Goal: Task Accomplishment & Management: Manage account settings

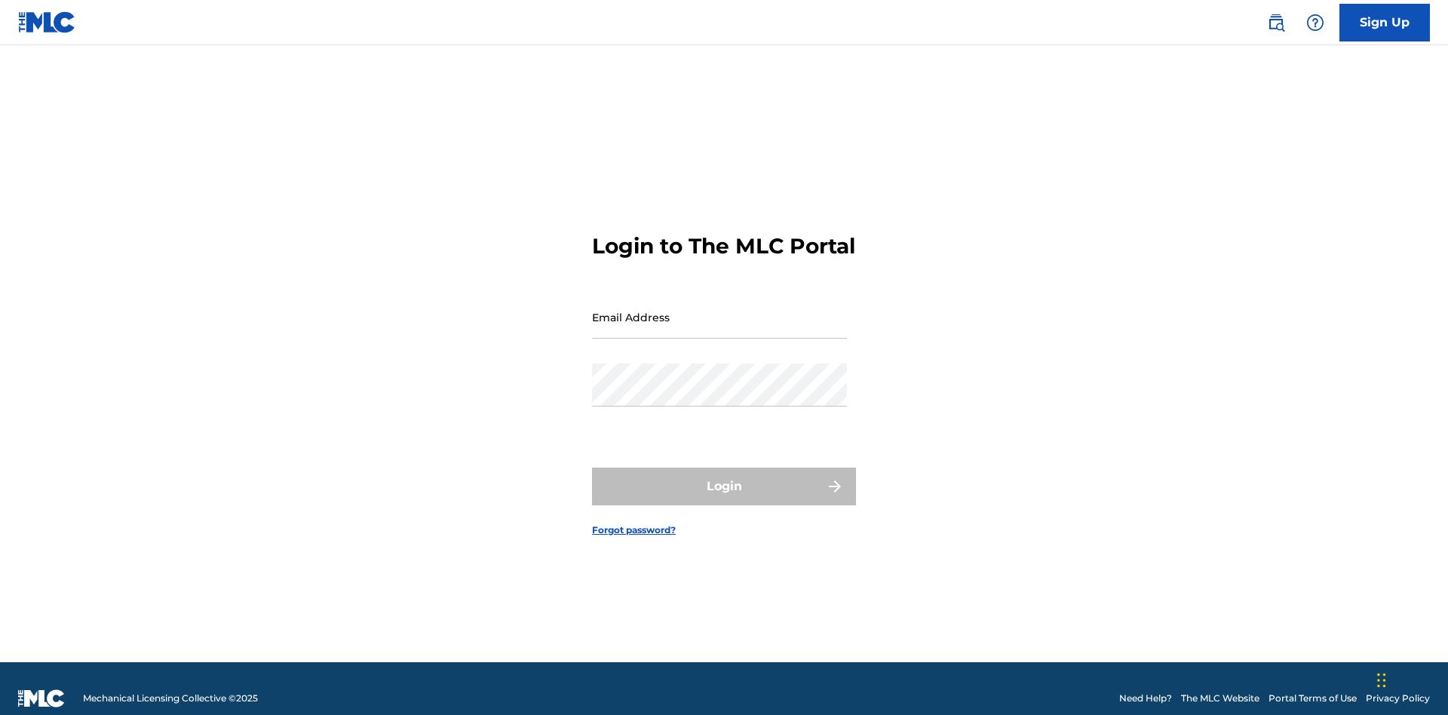
scroll to position [20, 0]
click at [719, 310] on input "Email Address" at bounding box center [719, 317] width 255 height 43
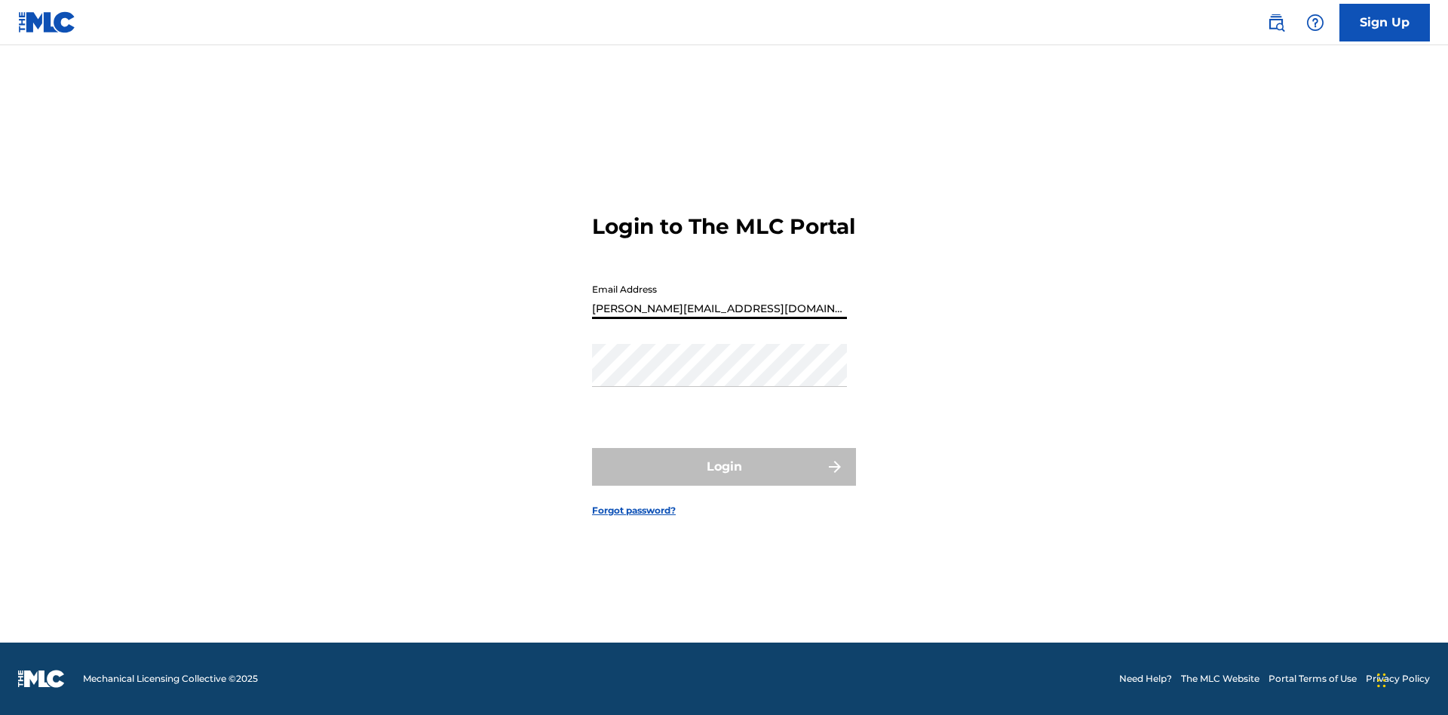
type input "[PERSON_NAME][EMAIL_ADDRESS][DOMAIN_NAME]"
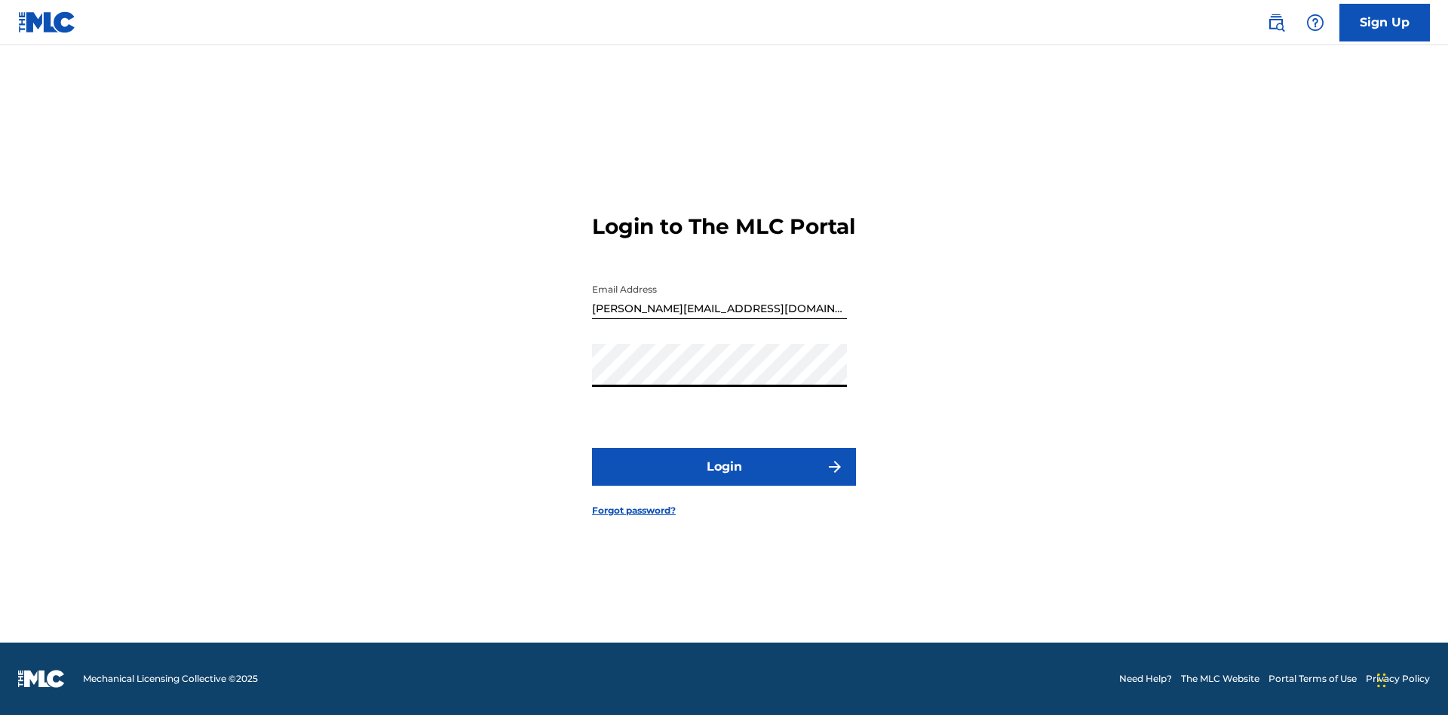
click at [724, 480] on button "Login" at bounding box center [724, 467] width 264 height 38
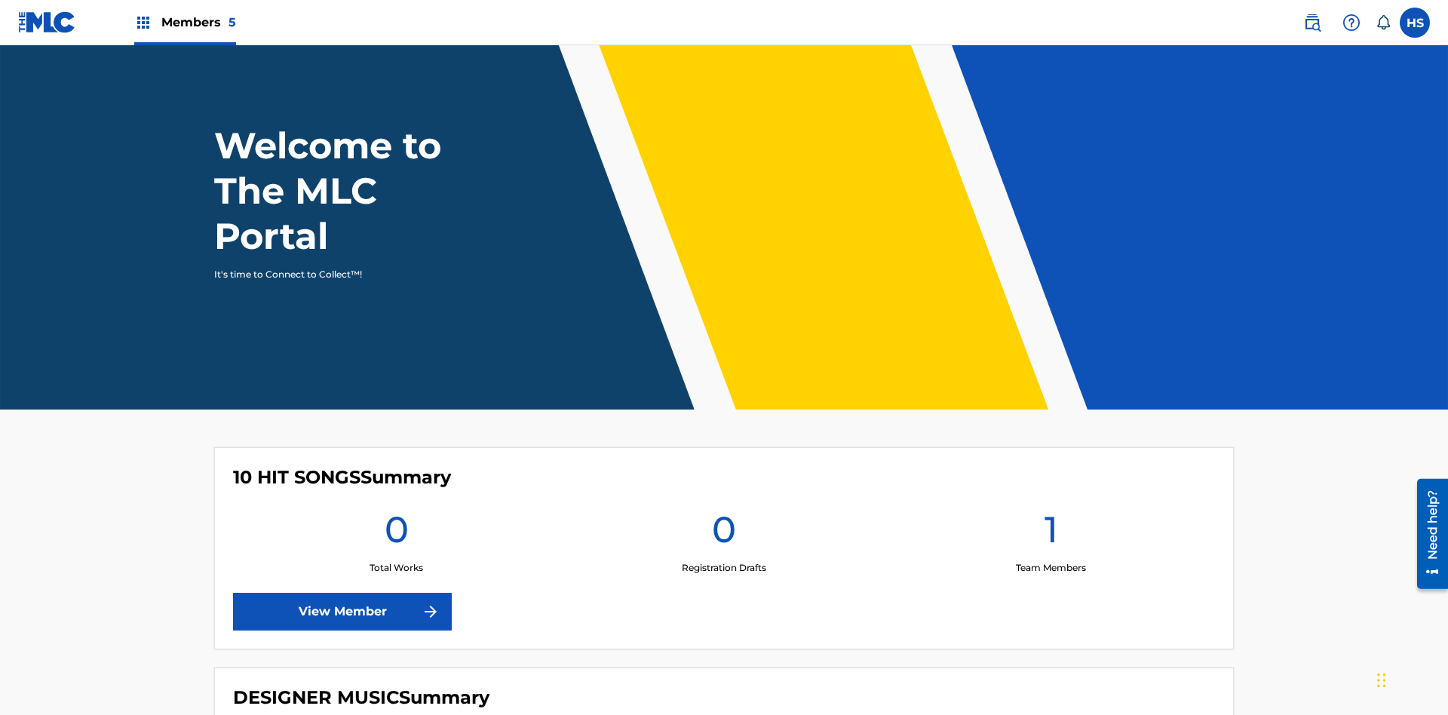
click at [184, 22] on span "Members 5" at bounding box center [198, 22] width 75 height 17
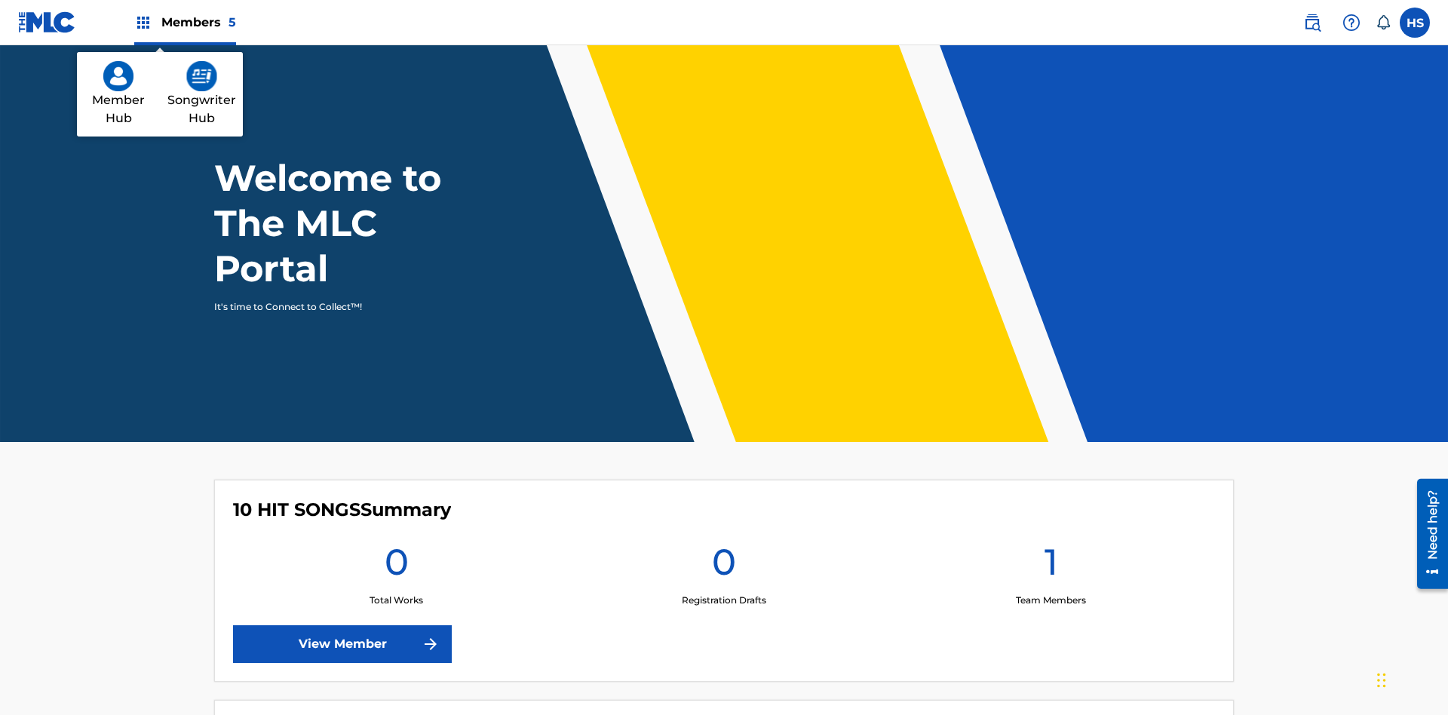
click at [201, 76] on img at bounding box center [201, 76] width 31 height 30
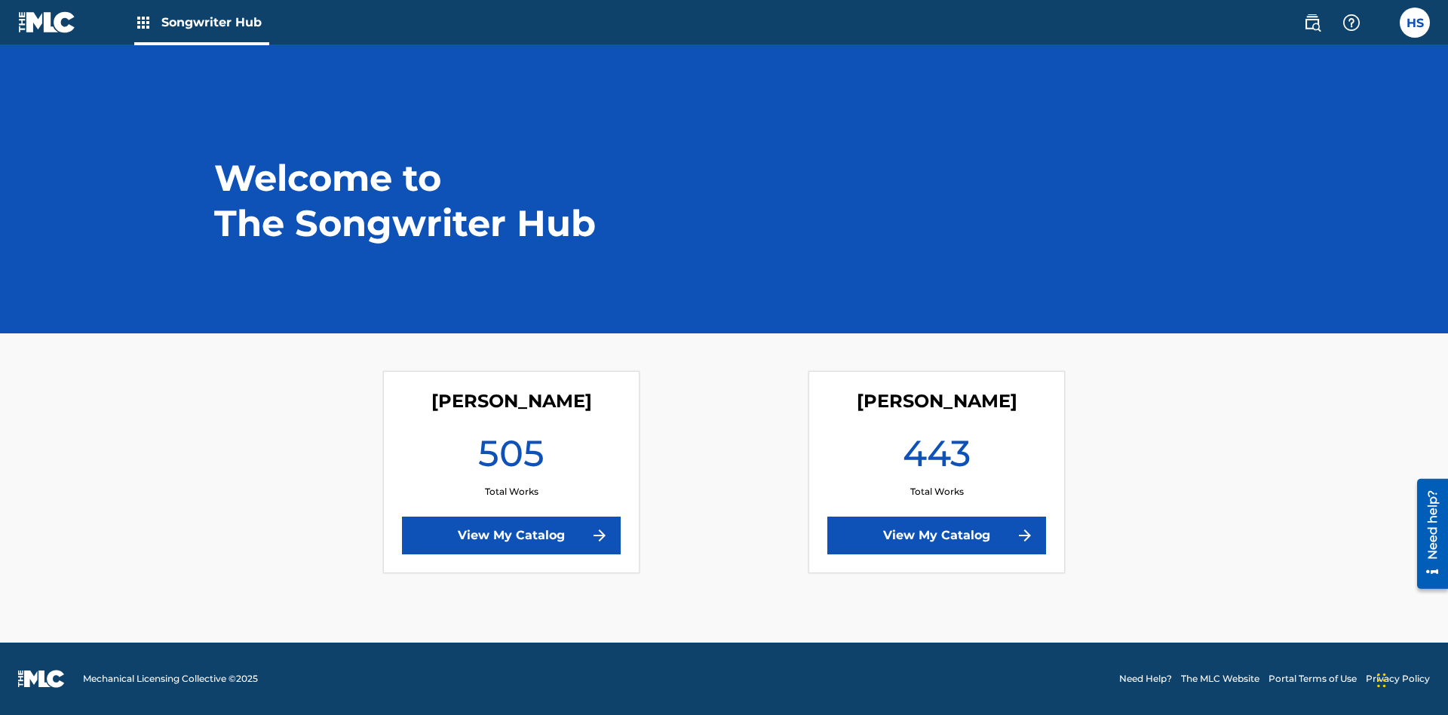
click at [511, 535] on link "View My Catalog" at bounding box center [511, 536] width 219 height 38
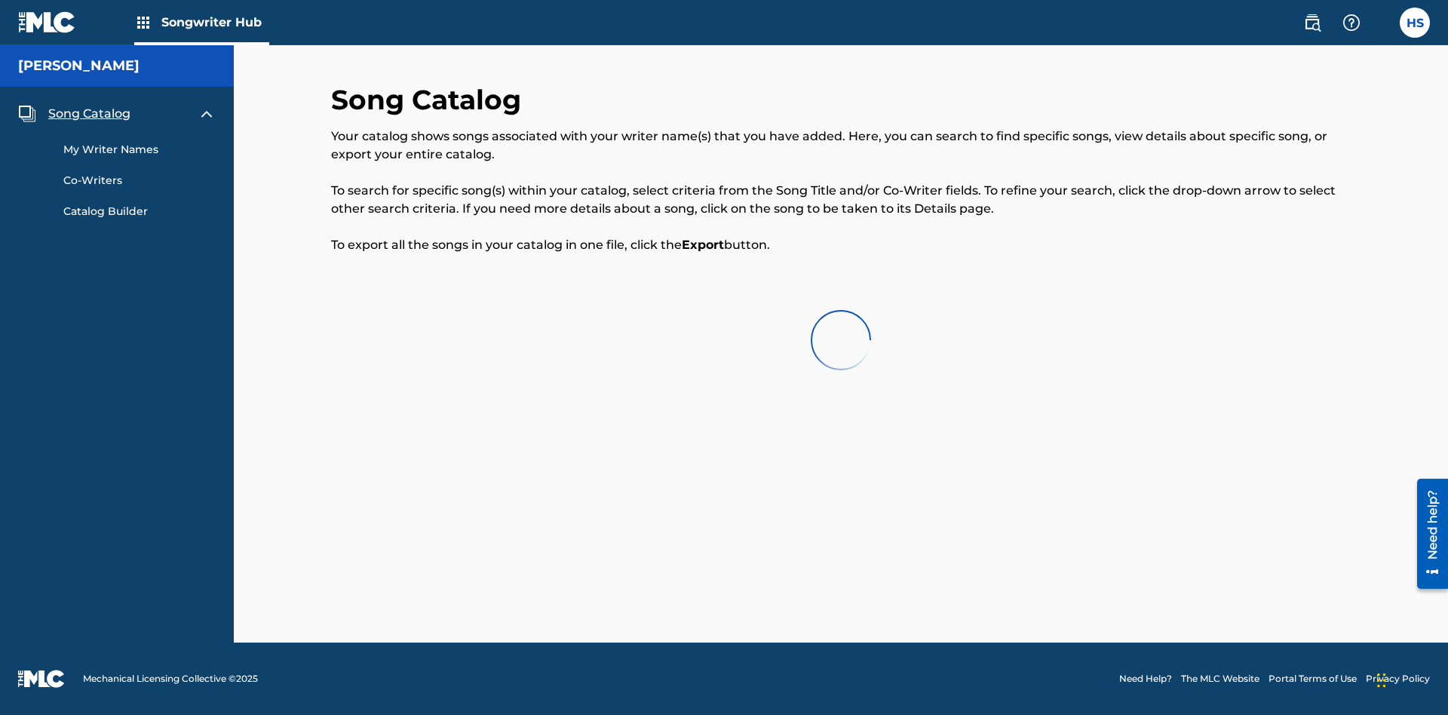
click at [89, 108] on span "Song Catalog" at bounding box center [89, 114] width 82 height 18
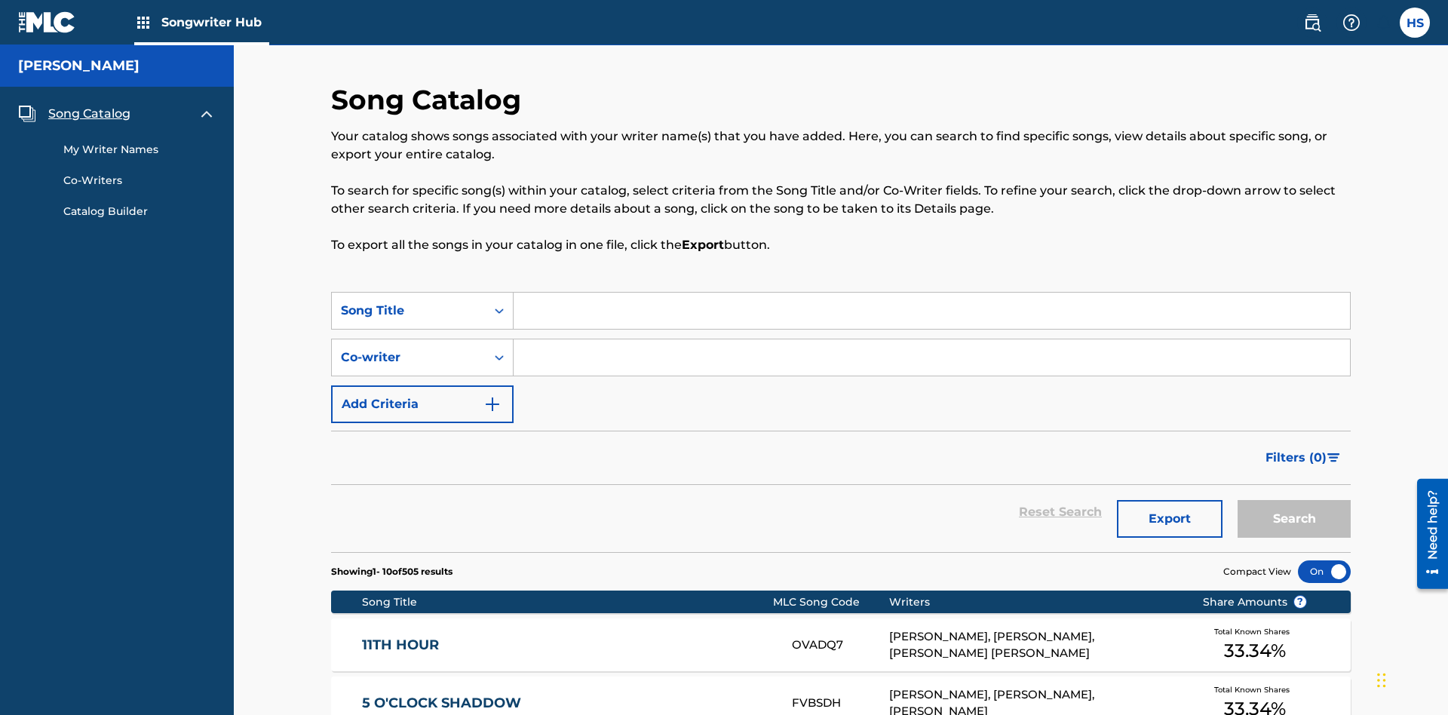
click at [140, 142] on link "My Writer Names" at bounding box center [139, 150] width 152 height 16
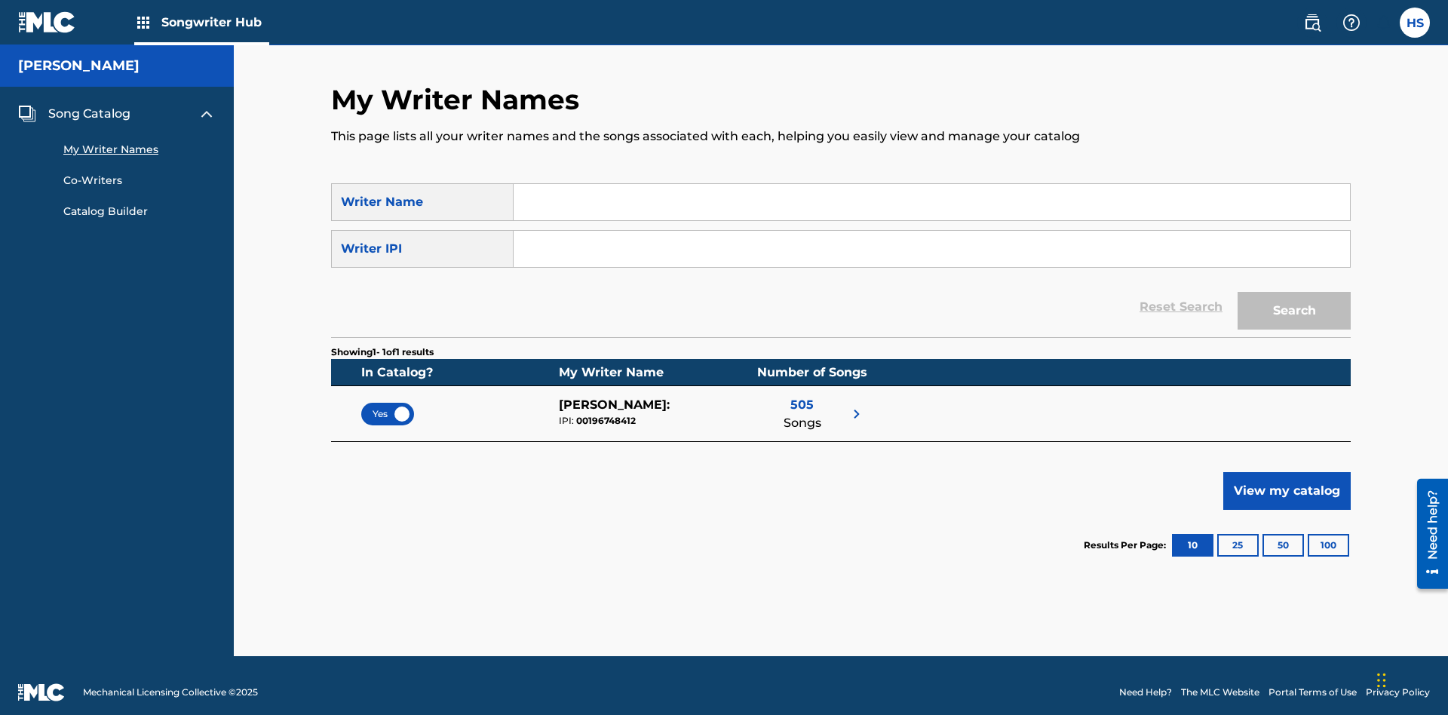
click at [931, 202] on input "Search Form" at bounding box center [932, 202] width 836 height 36
type input "[PERSON_NAME]"
click at [931, 235] on input "Search Form" at bounding box center [932, 249] width 836 height 36
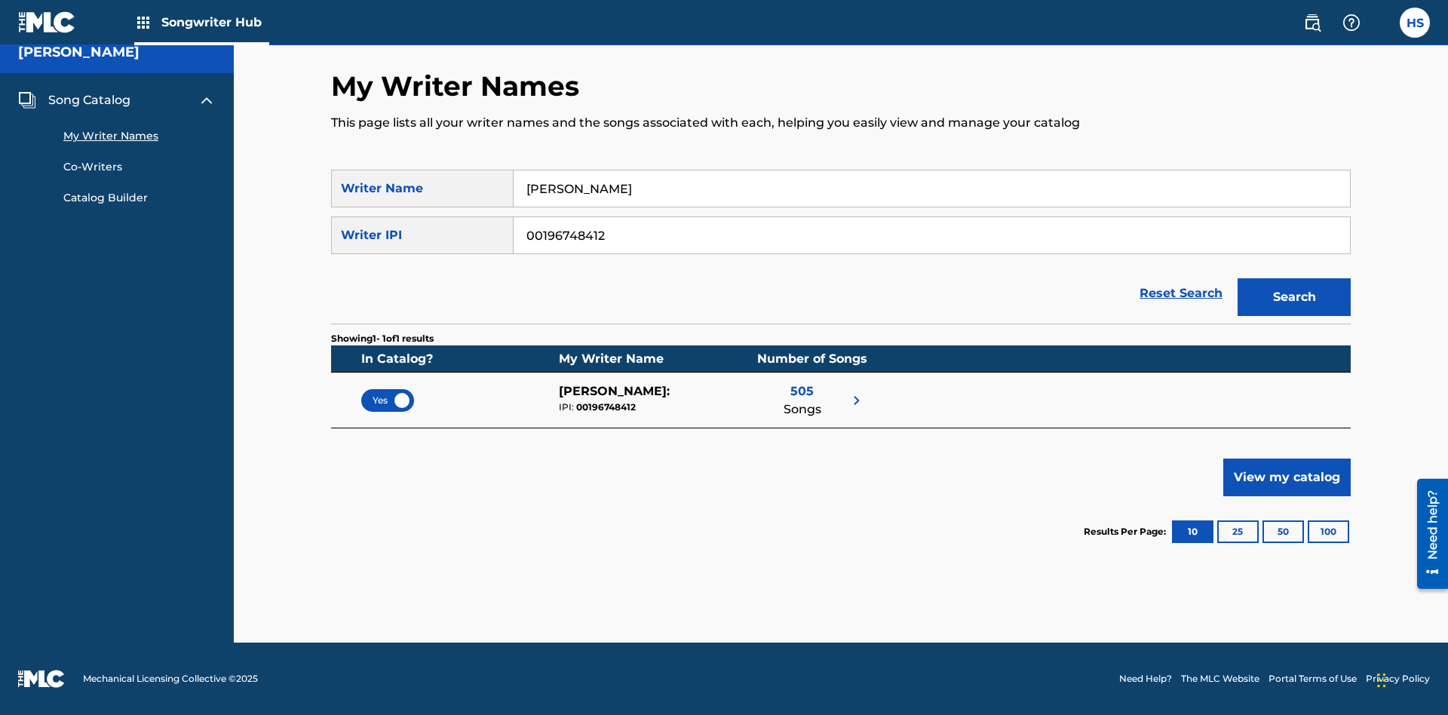
type input "00196748412"
click at [1294, 297] on button "Search" at bounding box center [1294, 297] width 113 height 38
click at [388, 400] on span "Yes" at bounding box center [388, 401] width 30 height 14
click at [89, 100] on span "Song Catalog" at bounding box center [89, 100] width 82 height 18
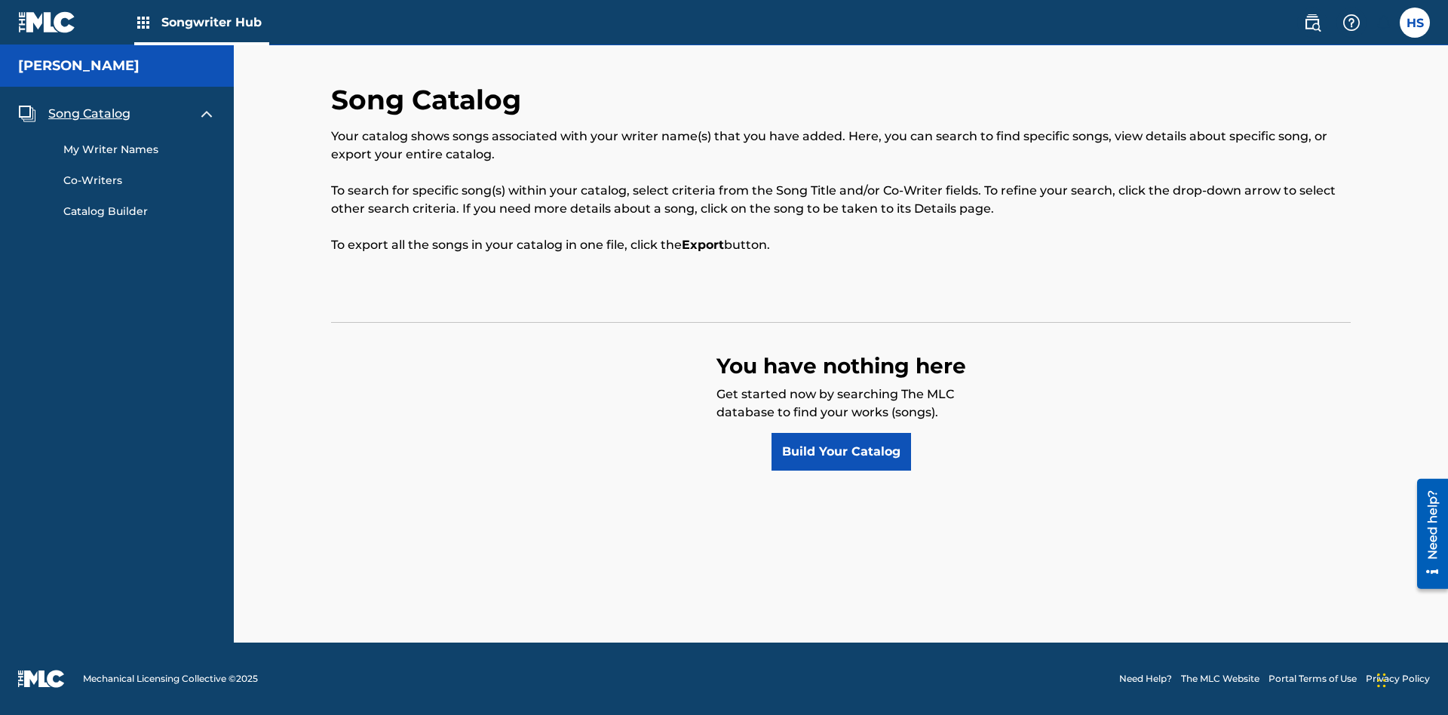
click at [841, 452] on link "Build Your Catalog" at bounding box center [841, 452] width 140 height 38
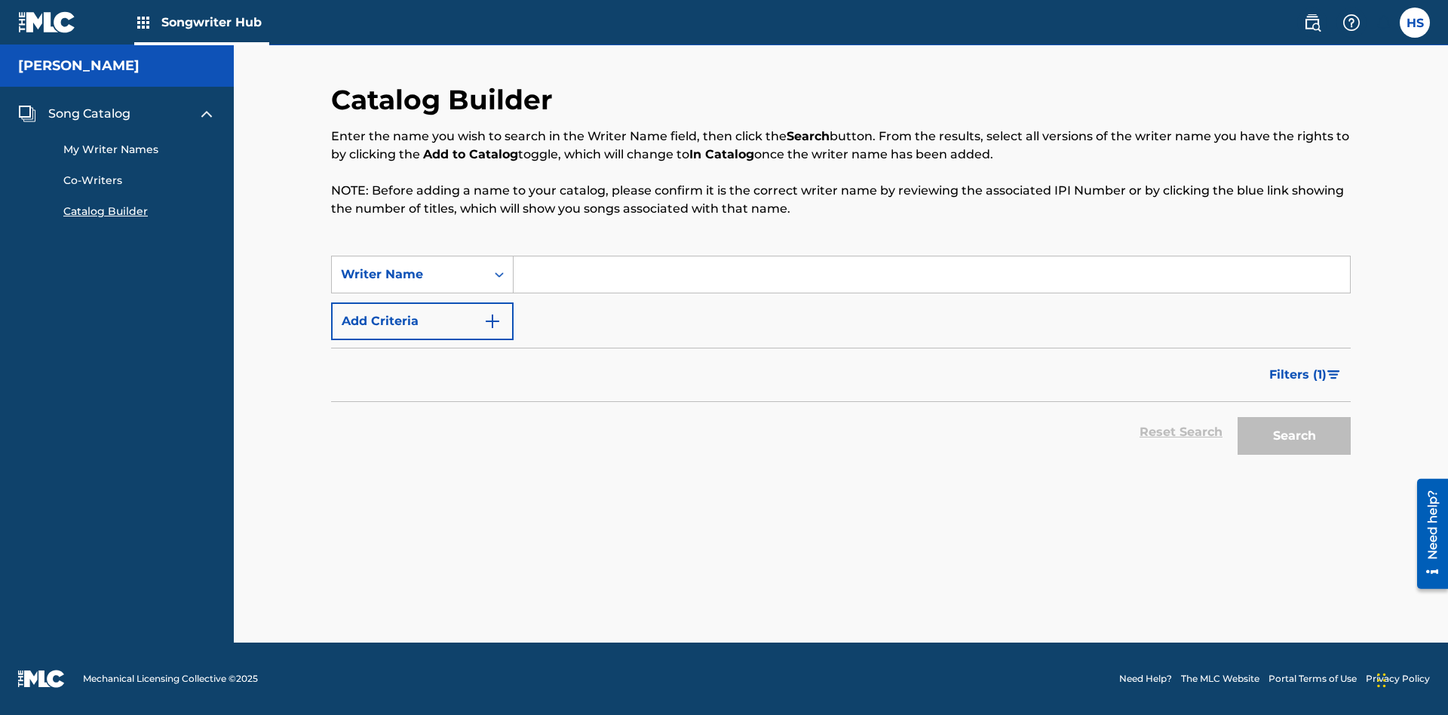
click at [422, 321] on button "Add Criteria" at bounding box center [422, 321] width 182 height 38
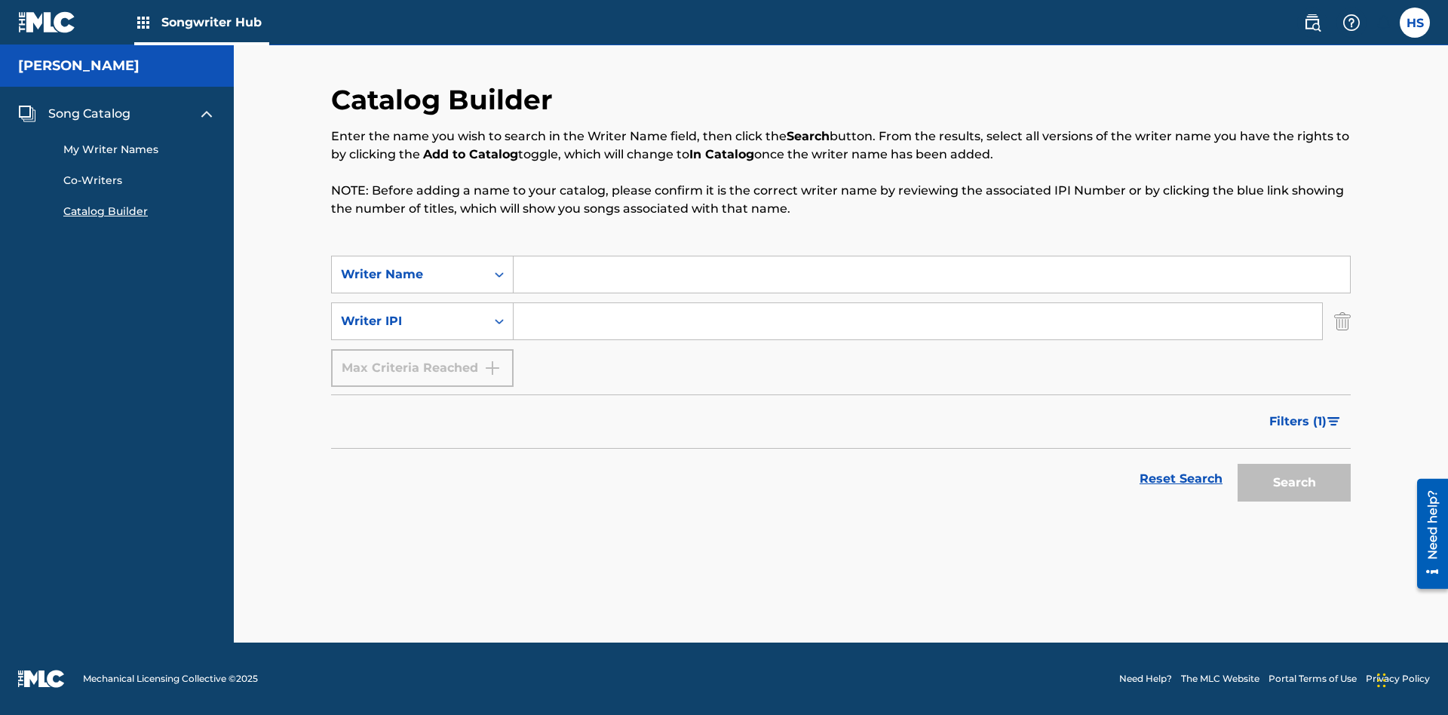
click at [931, 274] on input "Search Form" at bounding box center [932, 274] width 836 height 36
type input "[PERSON_NAME]"
click at [918, 321] on input "Search Form" at bounding box center [918, 321] width 808 height 36
type input "00196748412"
click at [1294, 483] on button "Search" at bounding box center [1294, 483] width 113 height 38
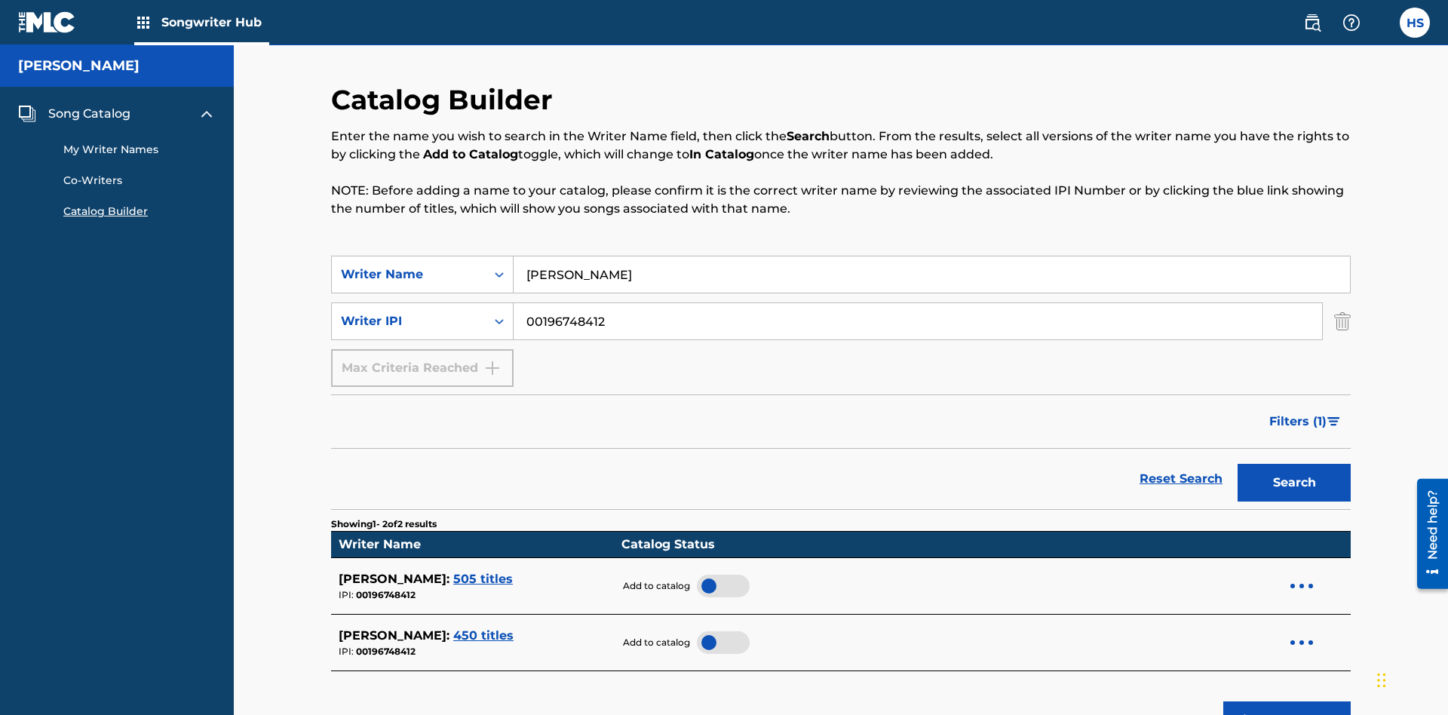
click at [716, 575] on div at bounding box center [723, 586] width 53 height 23
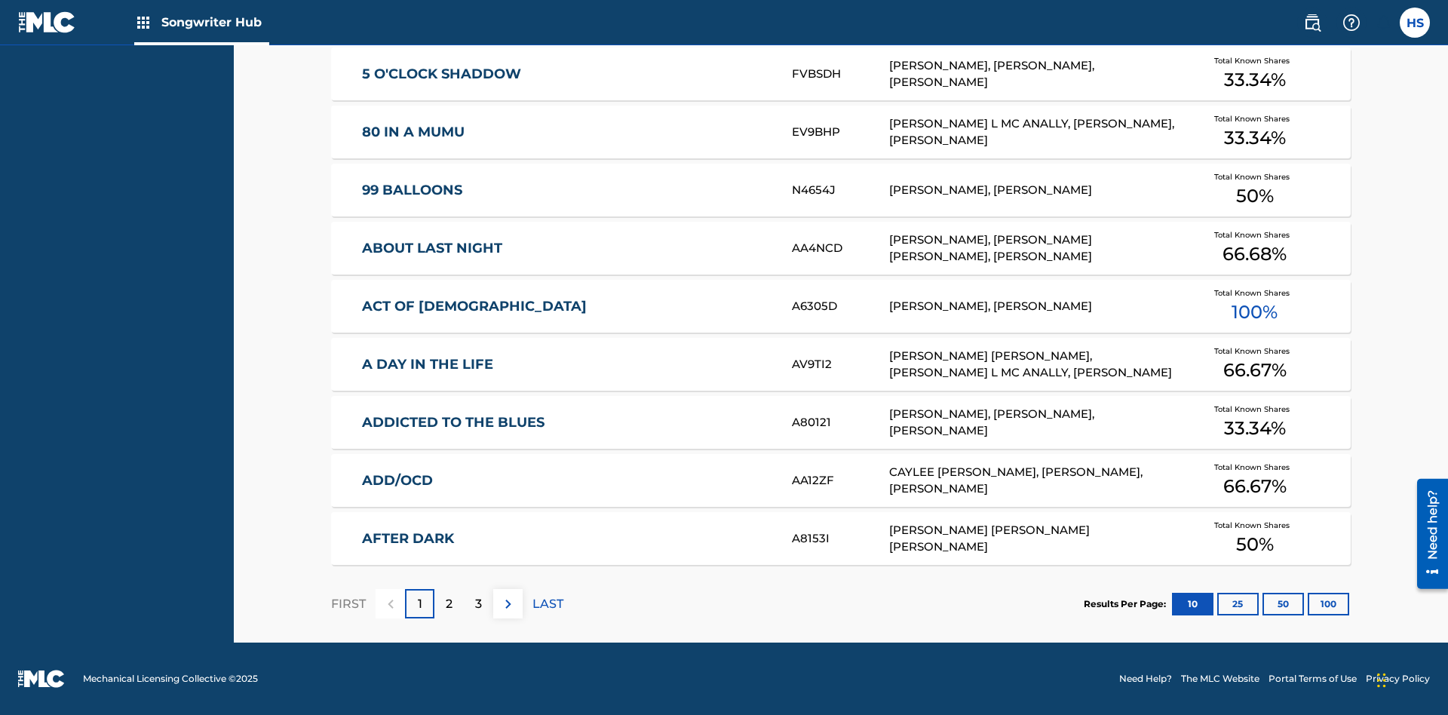
click at [1308, 603] on button "100" at bounding box center [1328, 604] width 41 height 23
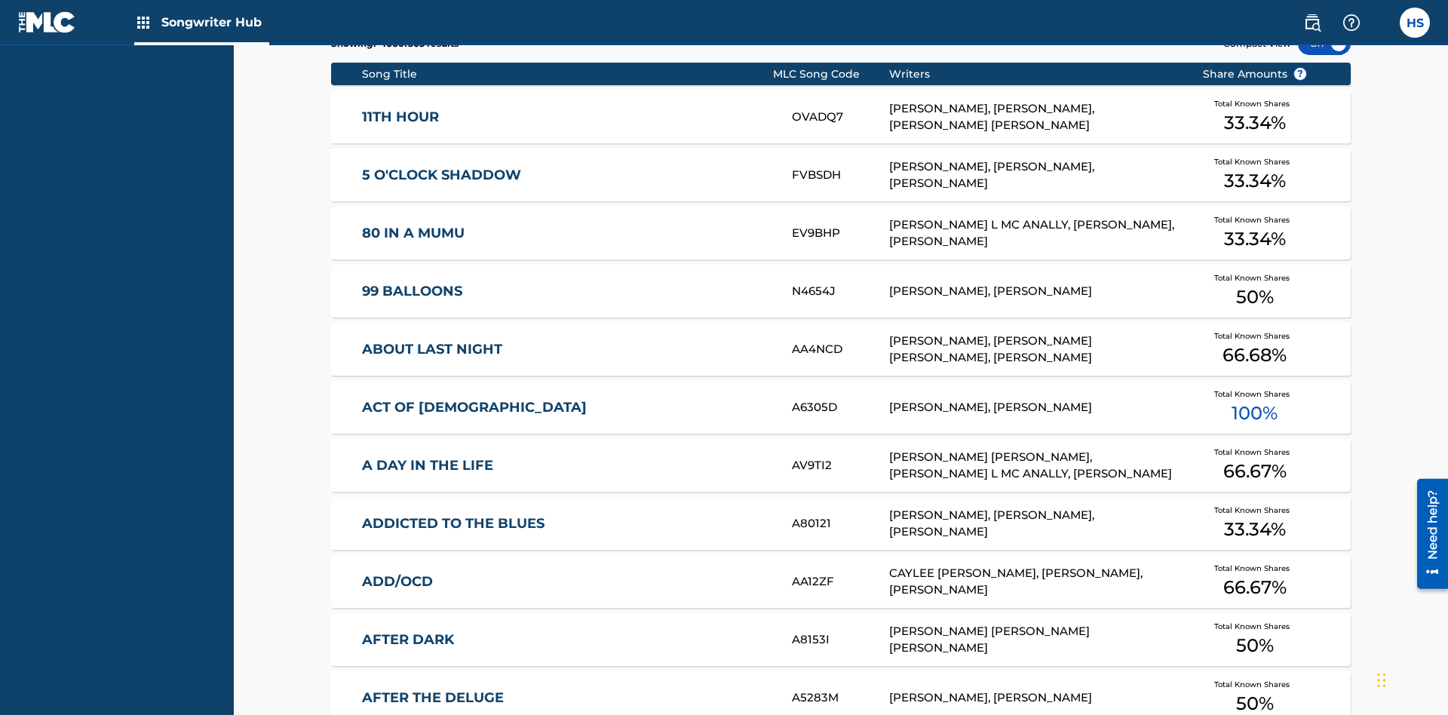
scroll to position [474, 0]
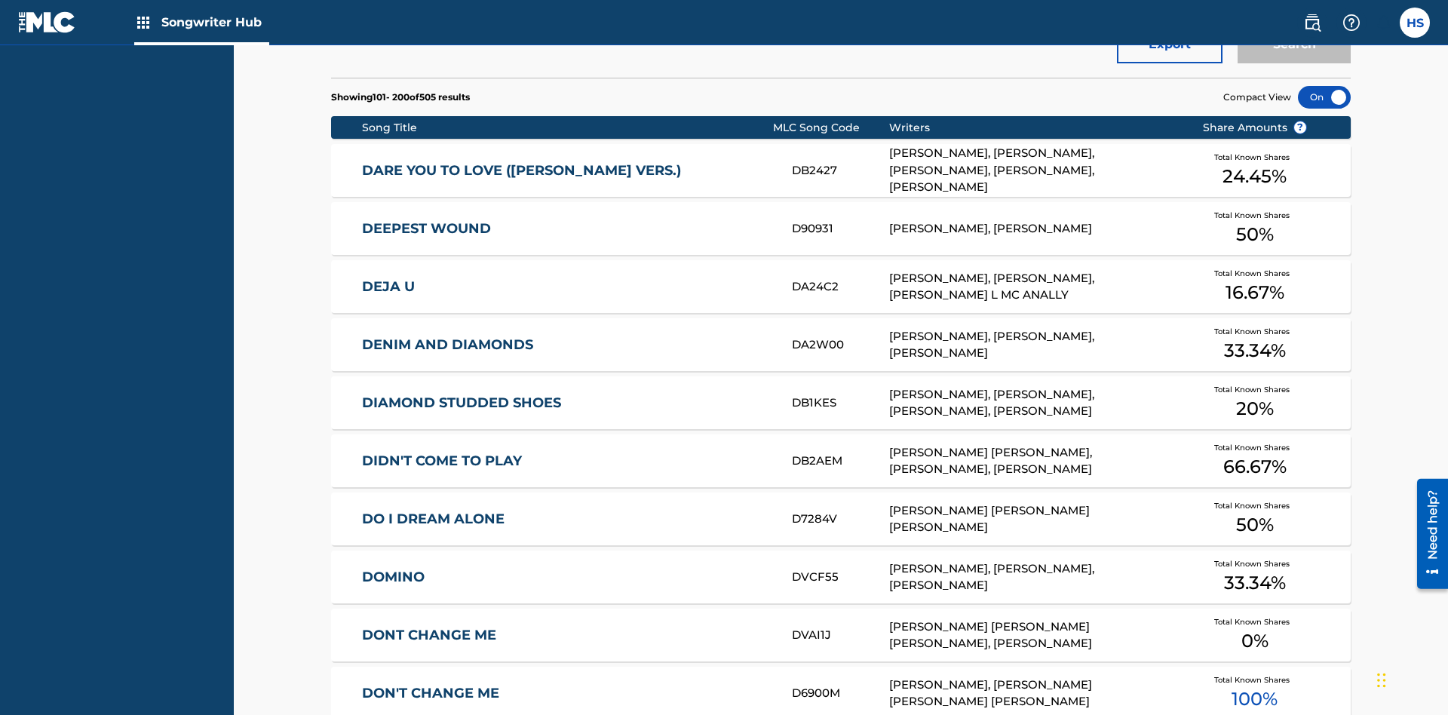
scroll to position [6, 0]
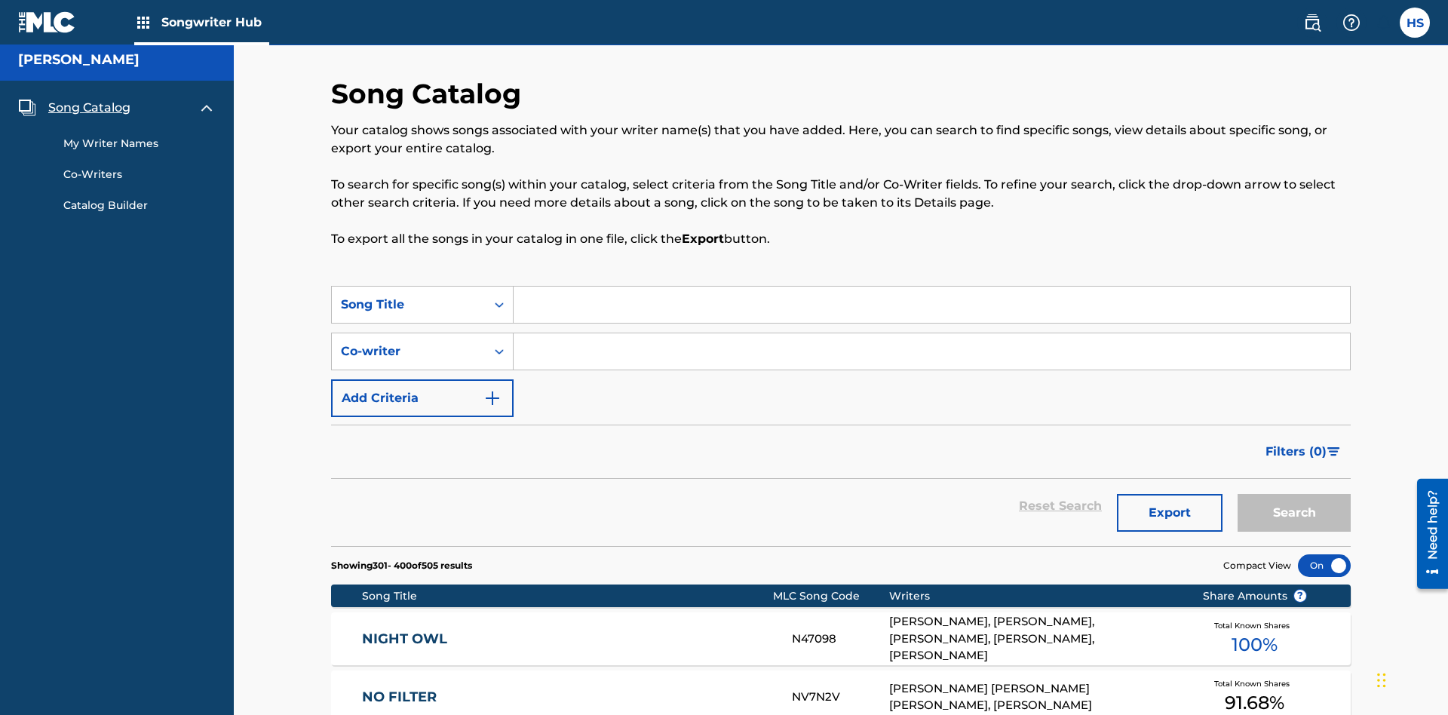
scroll to position [474, 0]
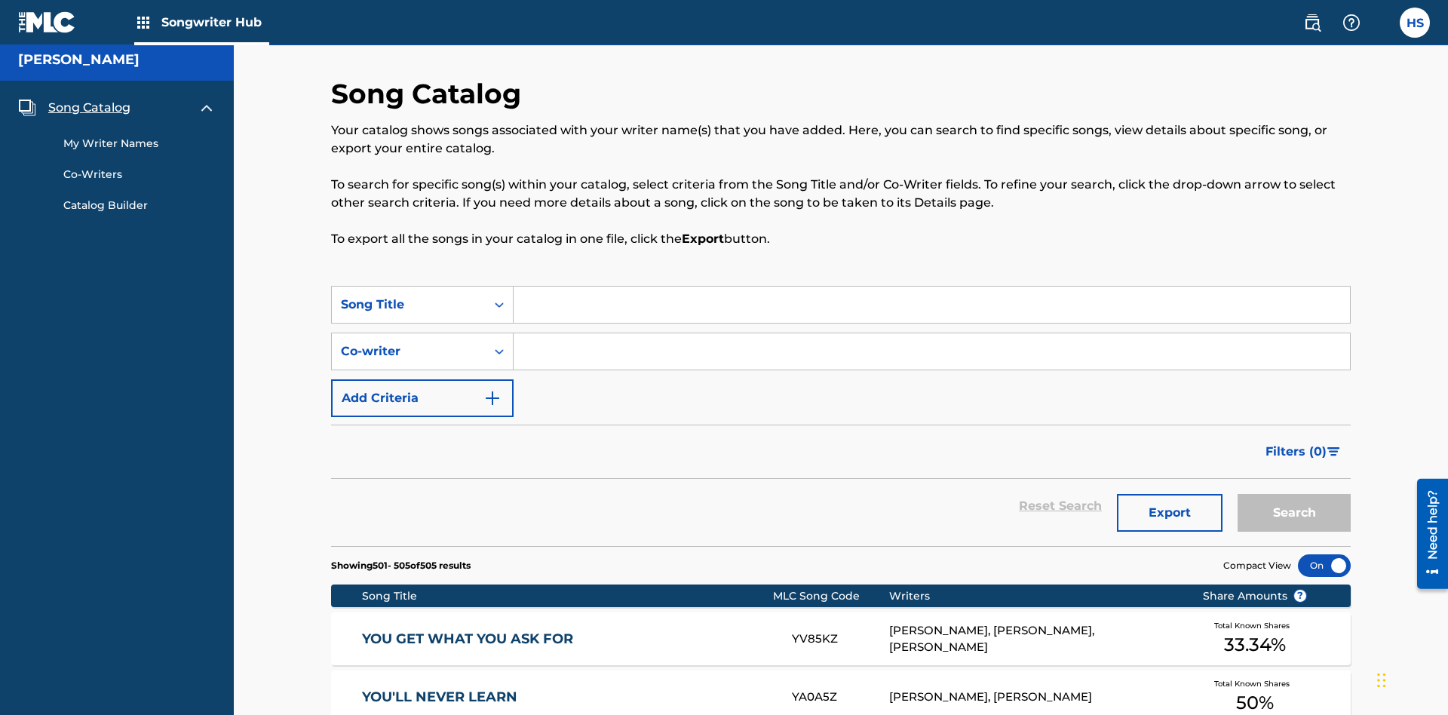
scroll to position [339, 0]
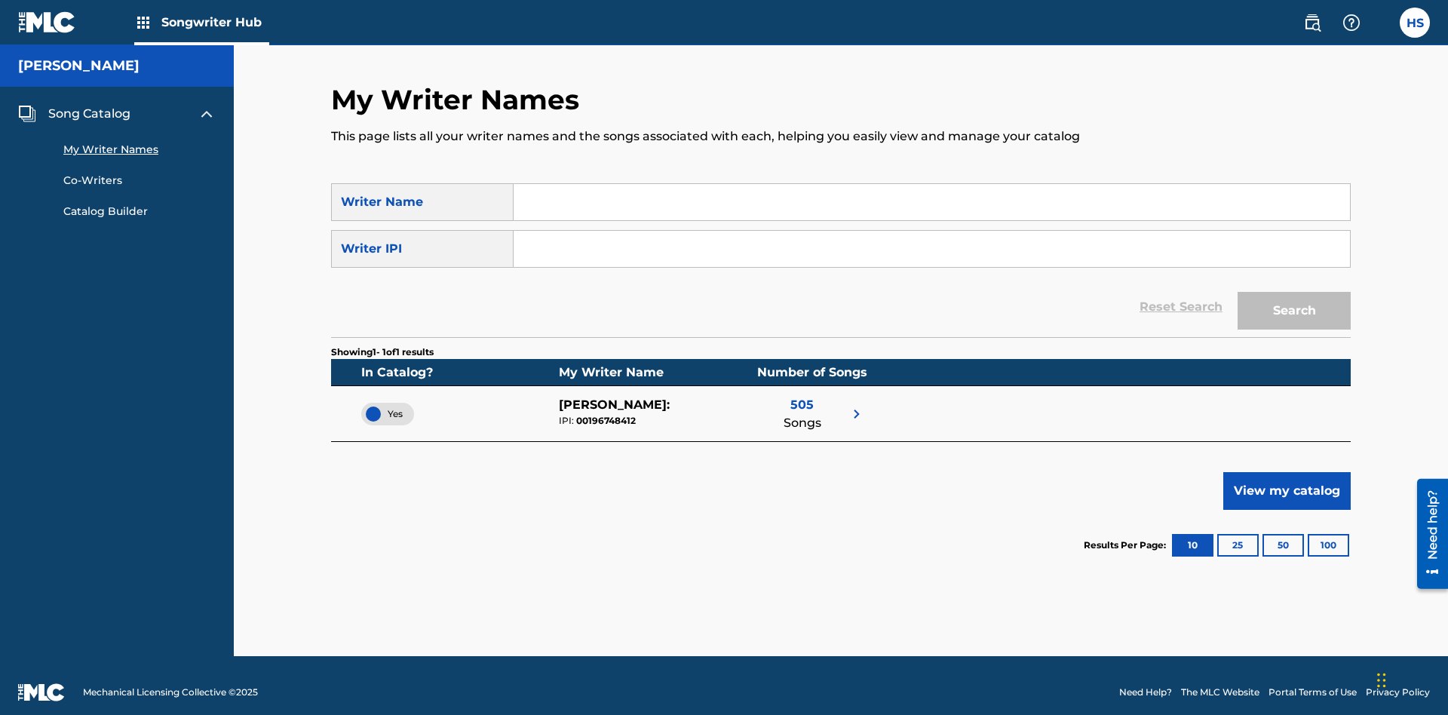
scroll to position [14, 0]
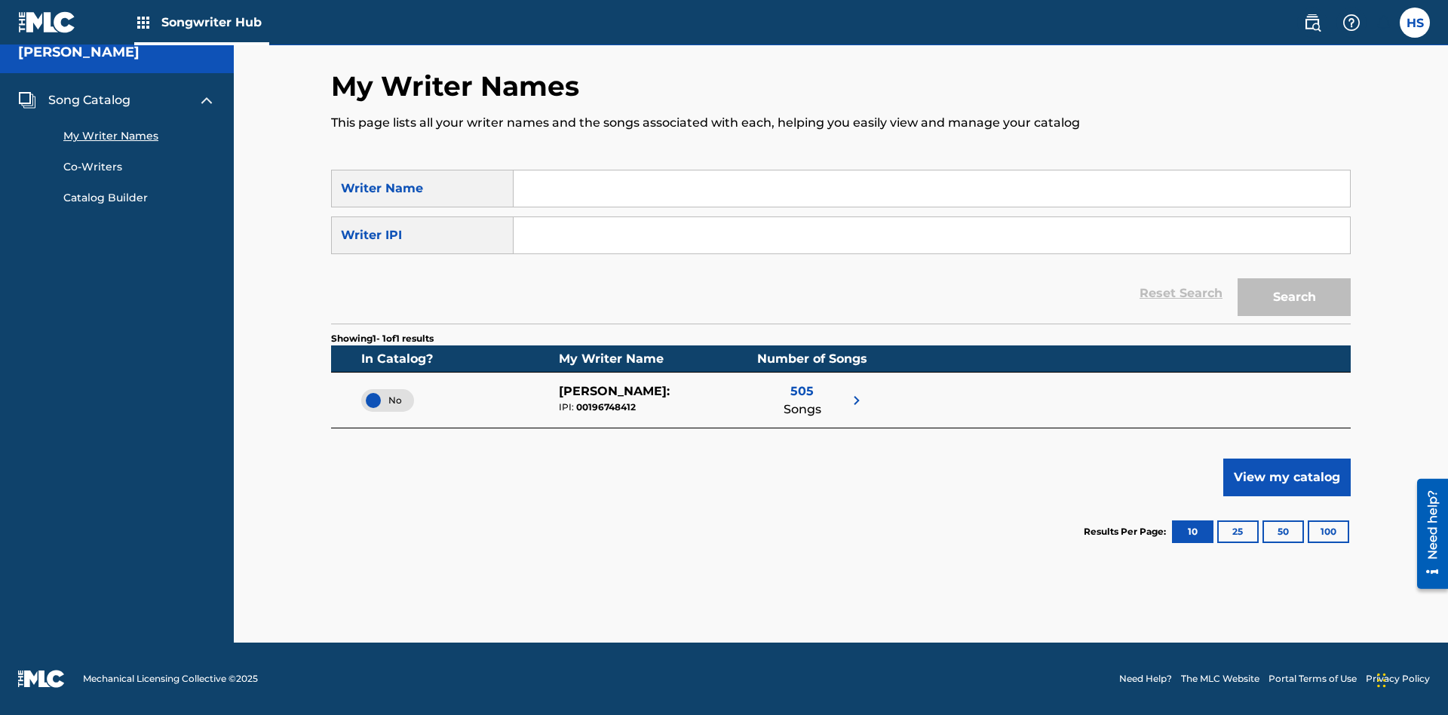
click at [388, 400] on span "No" at bounding box center [387, 401] width 29 height 14
click at [89, 100] on span "Song Catalog" at bounding box center [89, 100] width 82 height 18
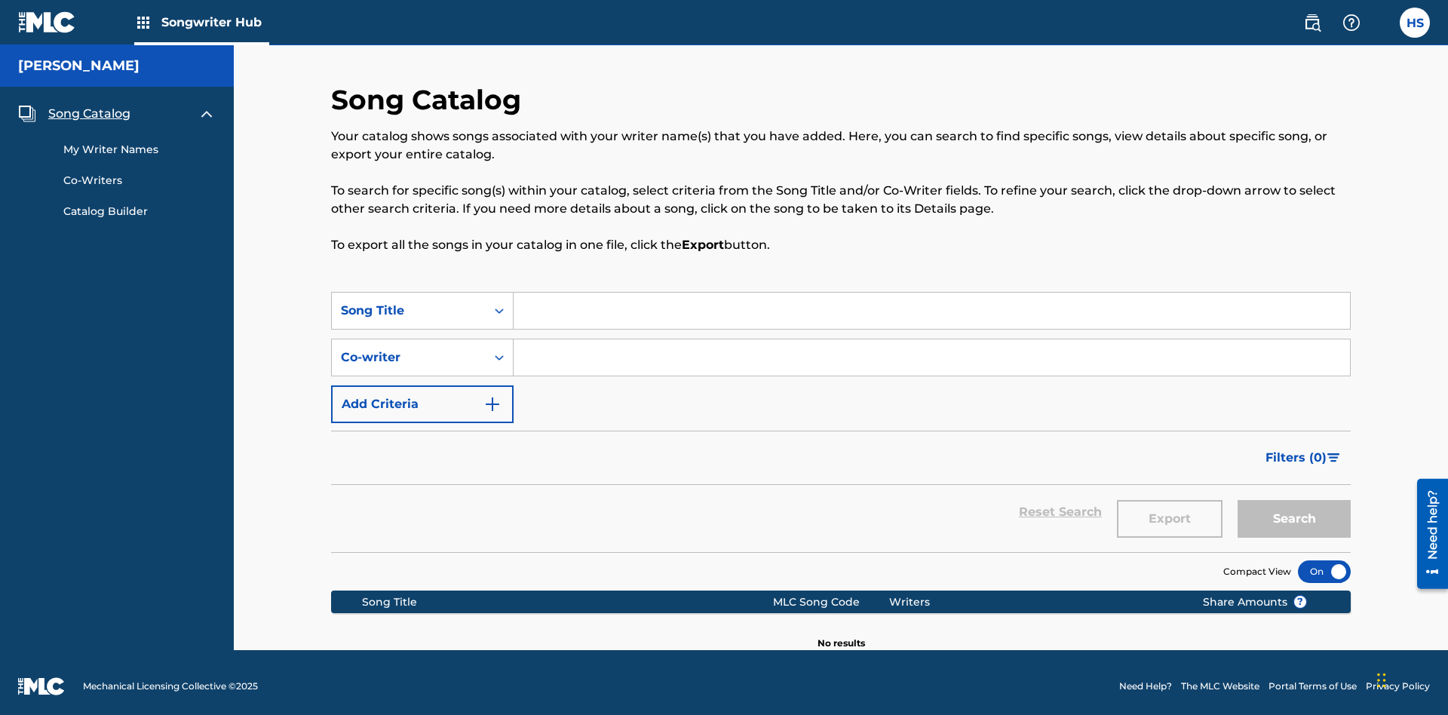
click at [140, 142] on link "My Writer Names" at bounding box center [139, 150] width 152 height 16
